Goal: Task Accomplishment & Management: Use online tool/utility

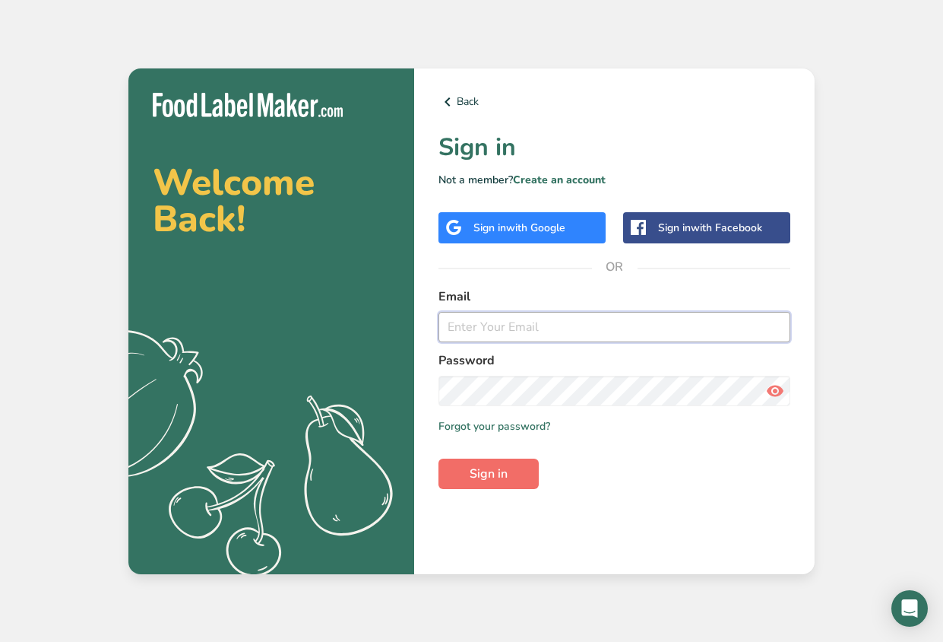
type input "[PERSON_NAME][EMAIL_ADDRESS][DOMAIN_NAME]"
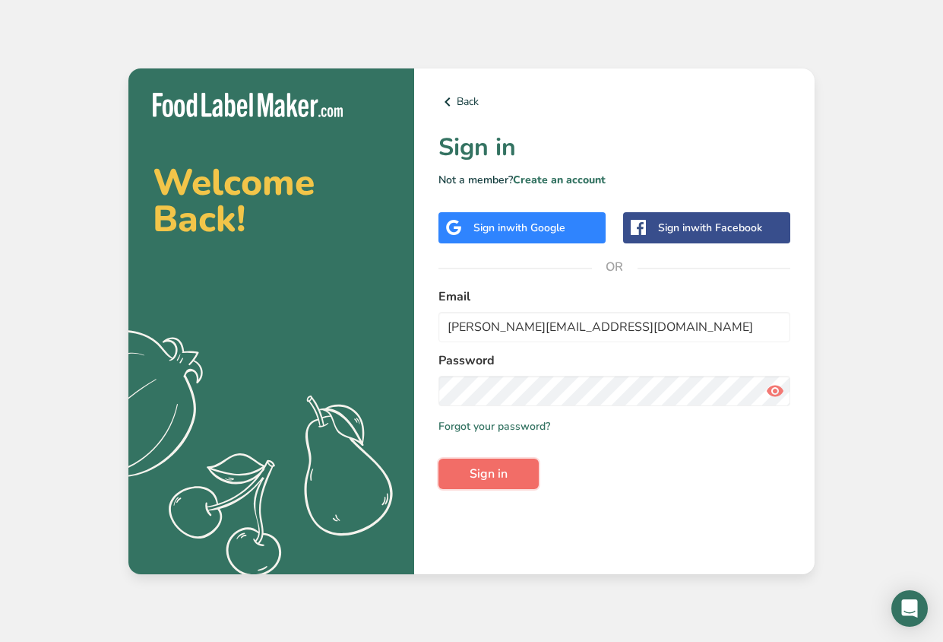
click at [509, 470] on button "Sign in" at bounding box center [489, 473] width 100 height 30
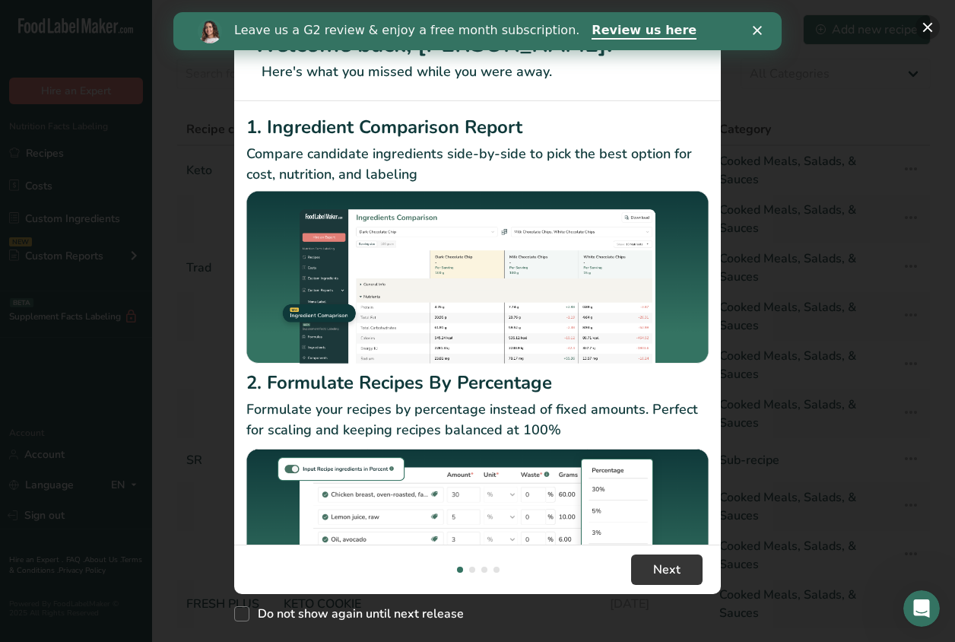
click at [923, 27] on button "New Features" at bounding box center [927, 27] width 24 height 24
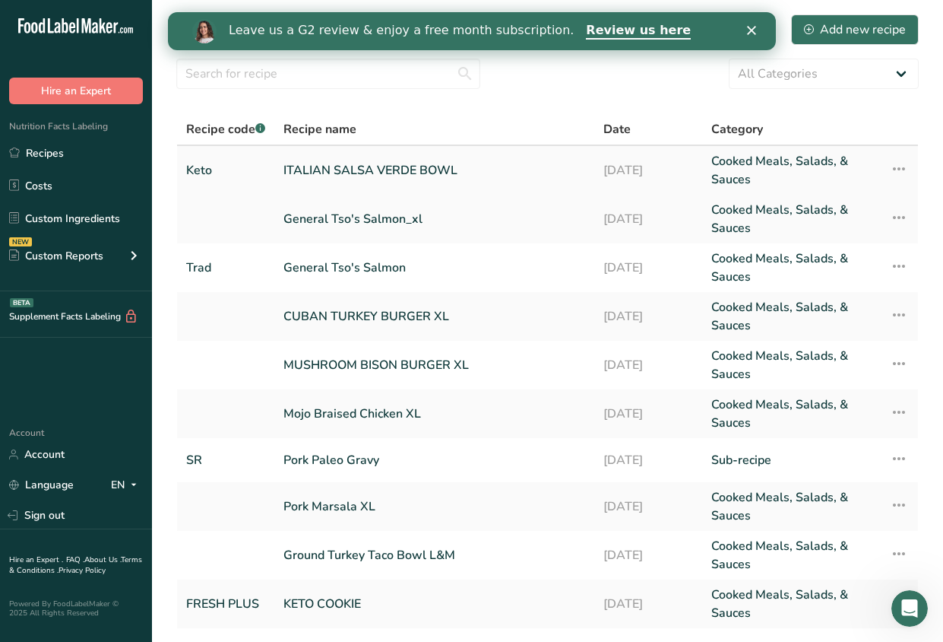
click at [254, 169] on link "Keto" at bounding box center [225, 170] width 79 height 36
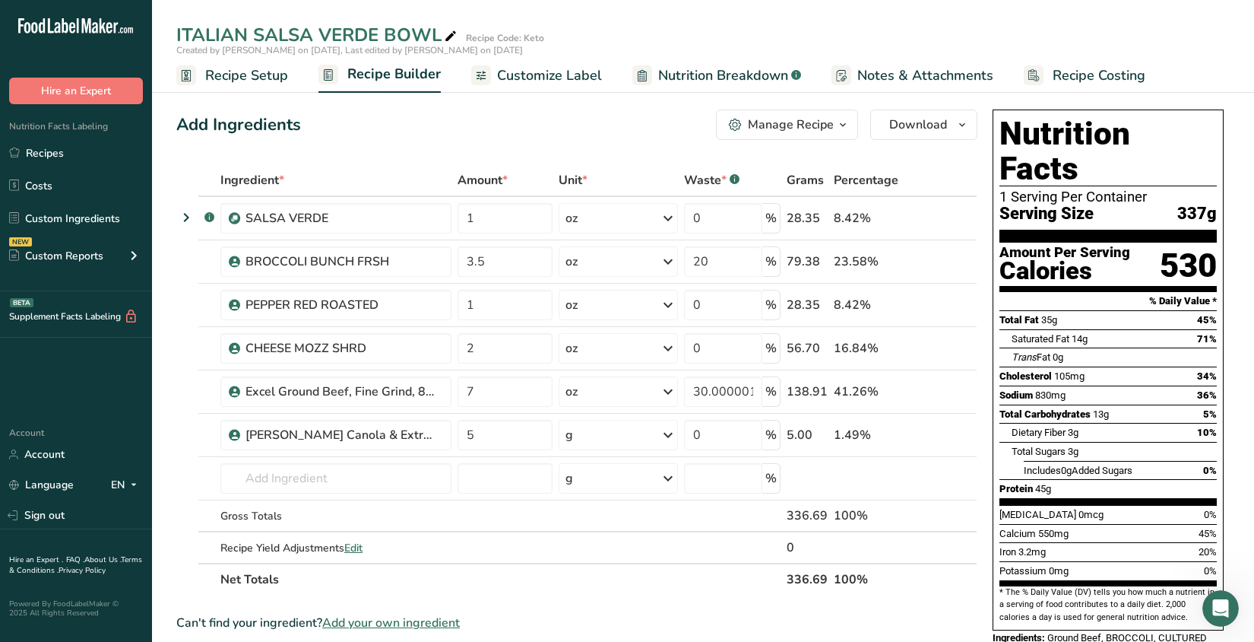
scroll to position [278, 0]
